Goal: Transaction & Acquisition: Purchase product/service

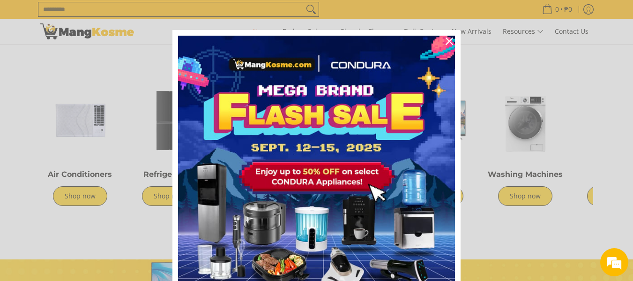
scroll to position [0, 1491]
click at [448, 45] on div "Close" at bounding box center [449, 41] width 15 height 15
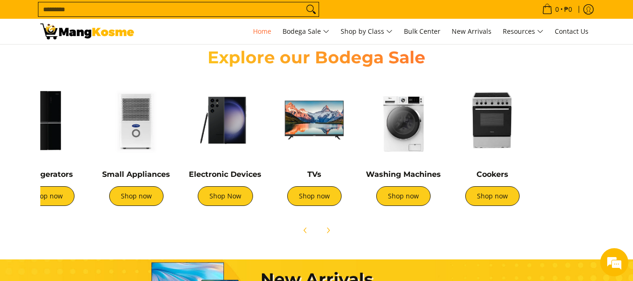
scroll to position [0, 196]
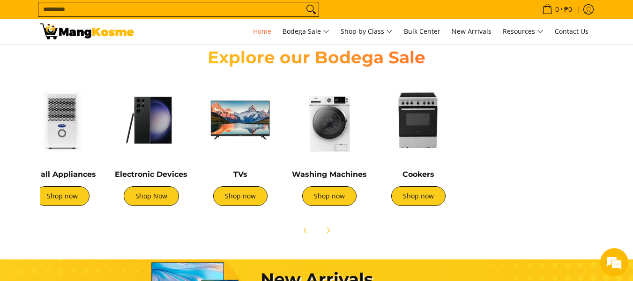
drag, startPoint x: 577, startPoint y: 197, endPoint x: 382, endPoint y: 164, distance: 198.7
click at [382, 164] on div "Cookers Shop now" at bounding box center [419, 147] width 80 height 135
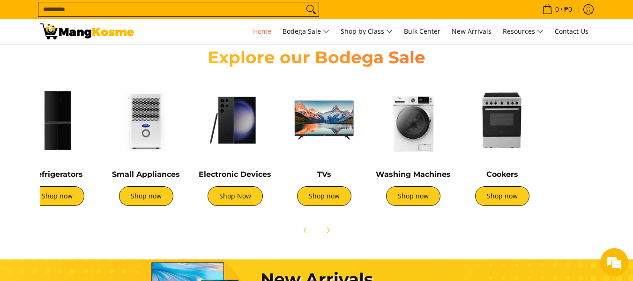
scroll to position [0, 101]
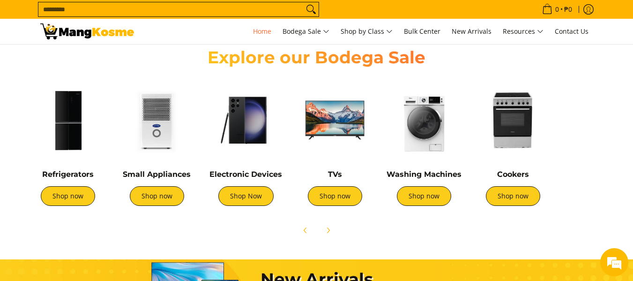
drag, startPoint x: 400, startPoint y: 188, endPoint x: 461, endPoint y: 219, distance: 68.1
click at [461, 219] on div "Air Conditioners Shop now Refrigerators Shop now Shop now" at bounding box center [317, 157] width 572 height 165
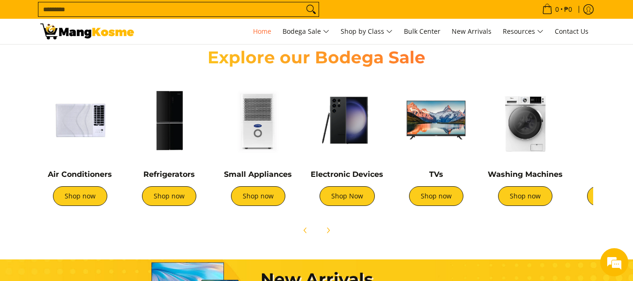
drag, startPoint x: 220, startPoint y: 188, endPoint x: 546, endPoint y: 233, distance: 328.5
click at [546, 233] on div "Air Conditioners Shop now Refrigerators Shop now Shop now" at bounding box center [317, 157] width 572 height 165
click at [168, 139] on img at bounding box center [169, 120] width 80 height 80
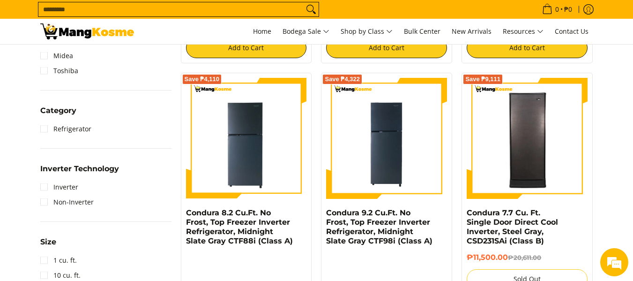
scroll to position [375, 0]
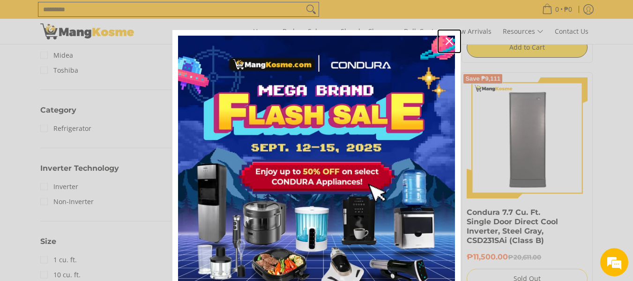
click at [446, 41] on icon "close icon" at bounding box center [449, 40] width 7 height 7
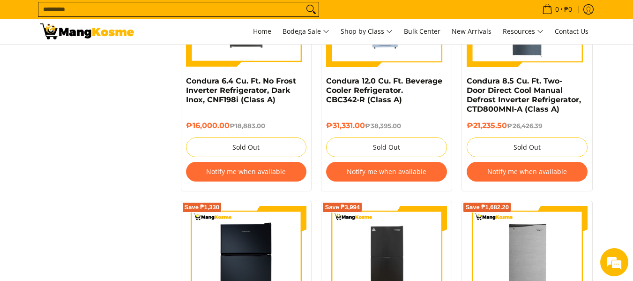
scroll to position [1219, 0]
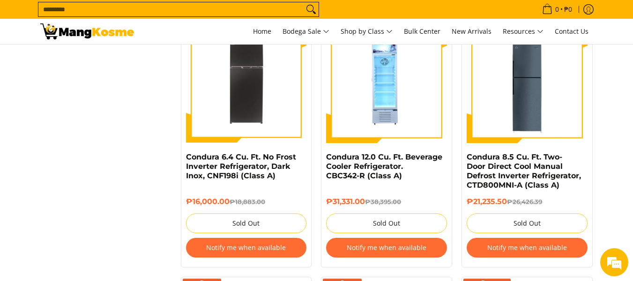
click at [105, 7] on input "Search..." at bounding box center [170, 9] width 265 height 14
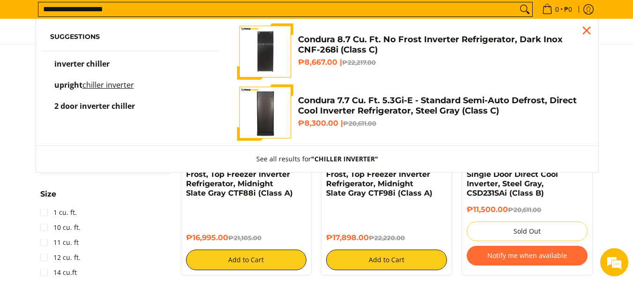
scroll to position [382, 0]
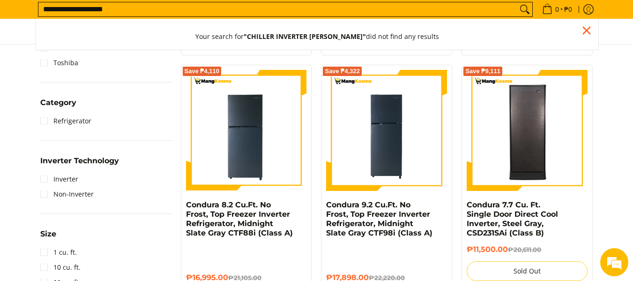
type input "**********"
click at [517, 2] on button "Search" at bounding box center [524, 9] width 15 height 14
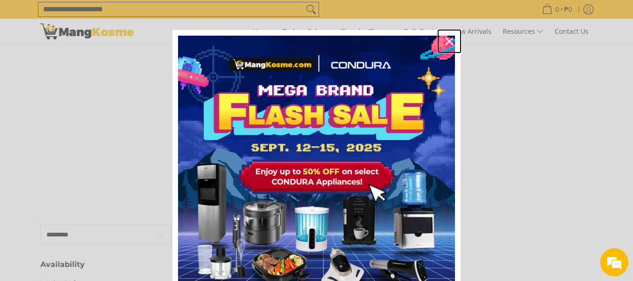
click at [446, 43] on icon "close icon" at bounding box center [449, 40] width 7 height 7
